Goal: Browse casually

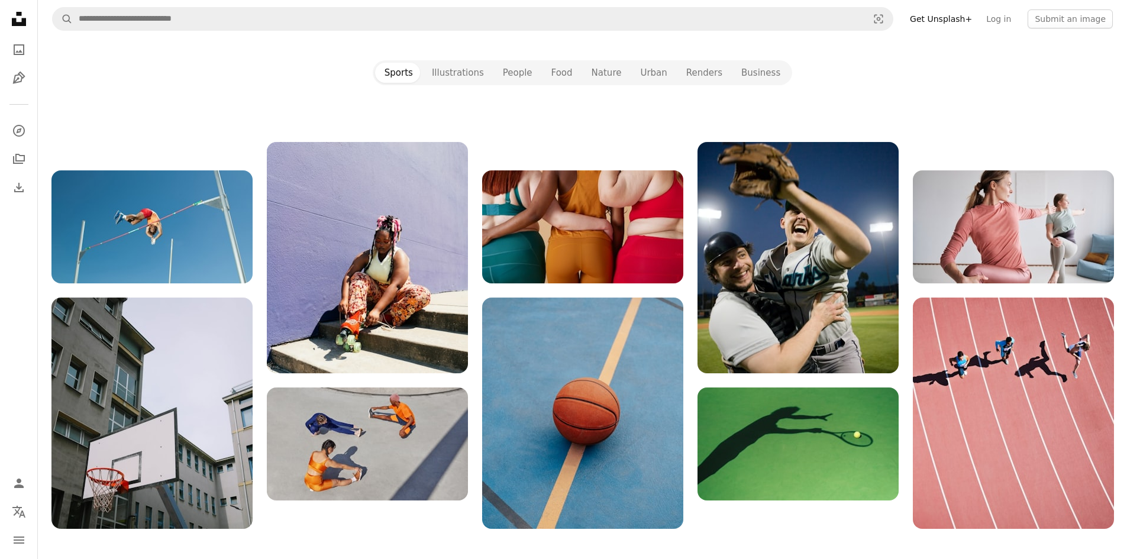
scroll to position [1597, 0]
